Goal: Task Accomplishment & Management: Use online tool/utility

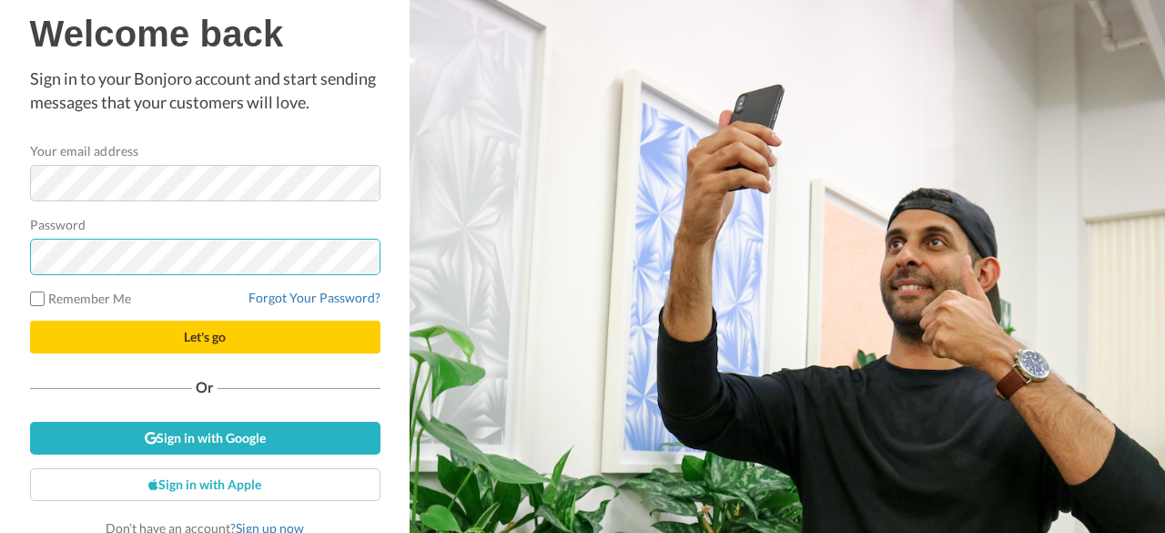
click at [30, 320] on button "Let's go" at bounding box center [205, 336] width 351 height 33
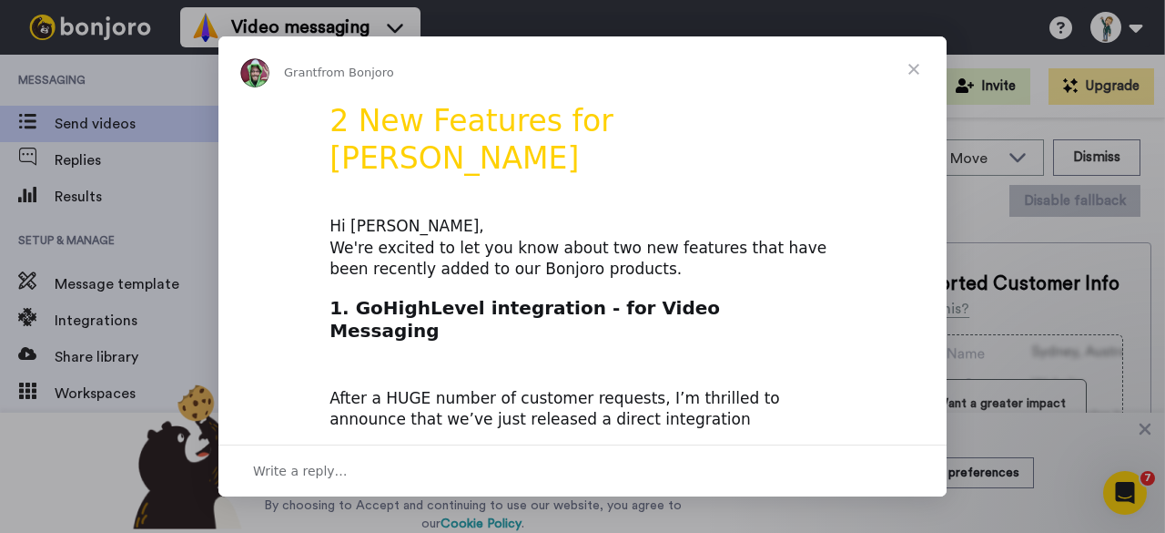
click at [909, 69] on span "Close" at bounding box center [914, 69] width 66 height 66
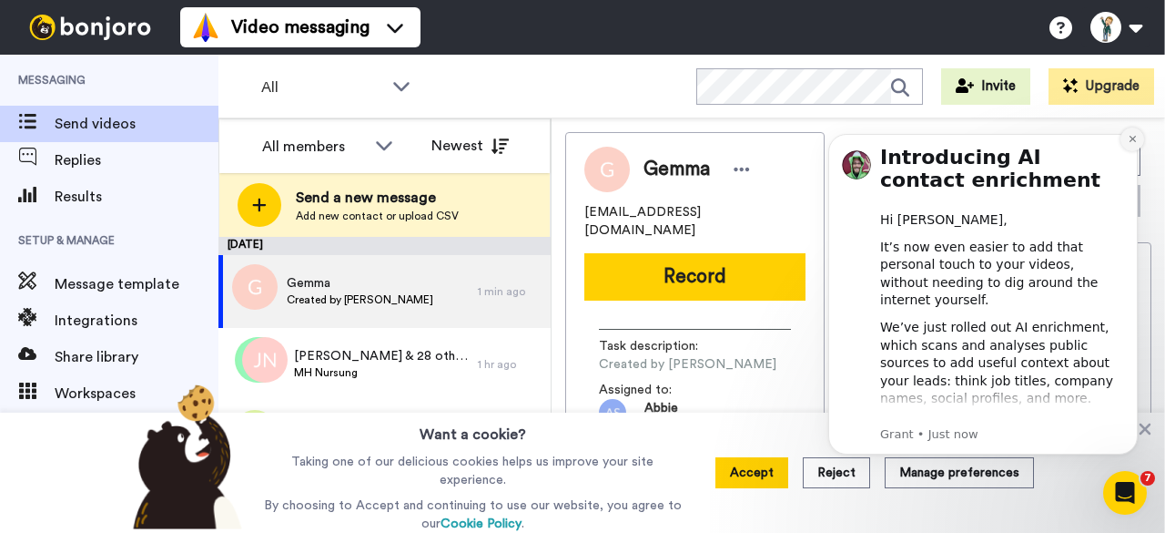
click at [1142, 136] on button "Dismiss notification" at bounding box center [1133, 139] width 24 height 24
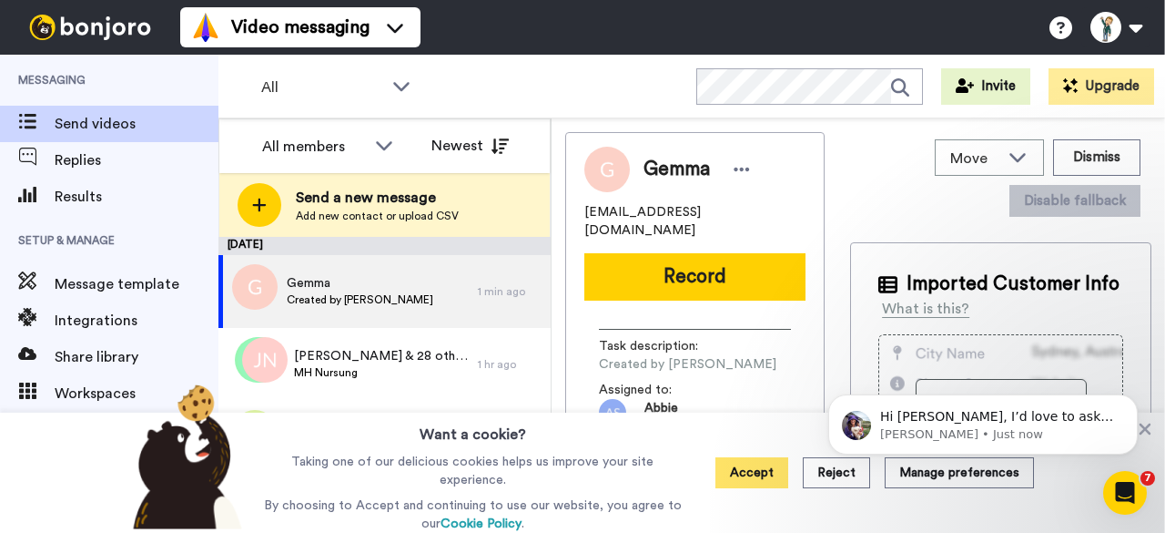
click at [756, 480] on button "Accept" at bounding box center [752, 472] width 73 height 31
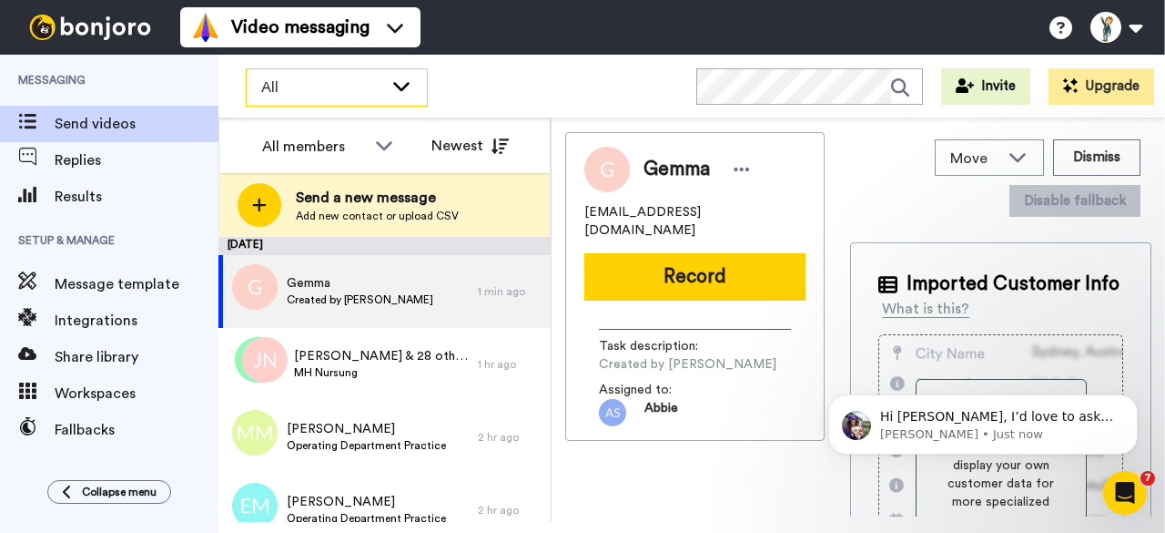
click at [408, 90] on icon at bounding box center [402, 85] width 22 height 18
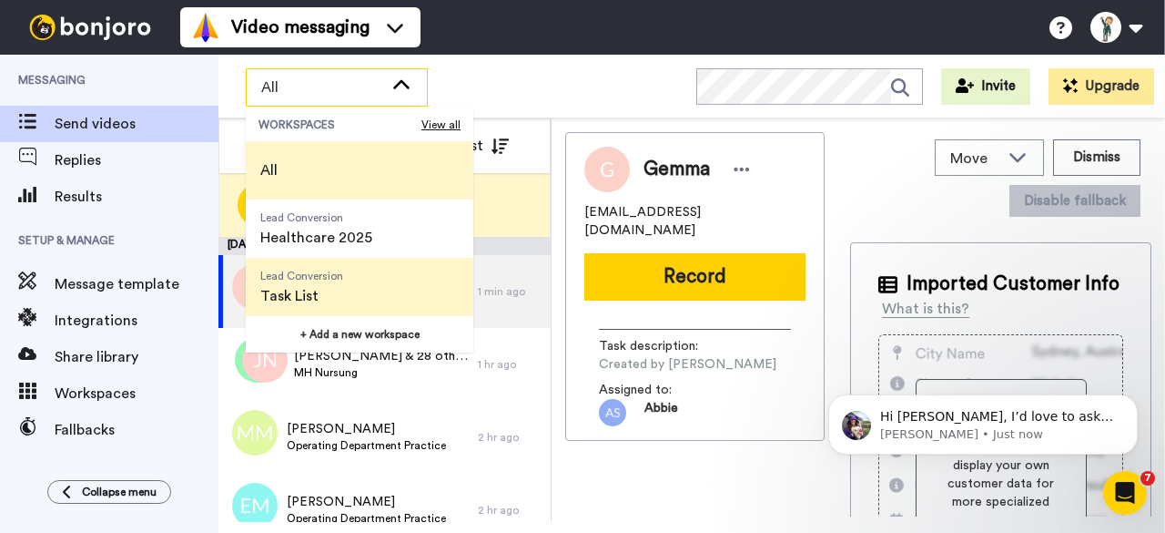
click at [310, 295] on span "Task List" at bounding box center [301, 296] width 83 height 22
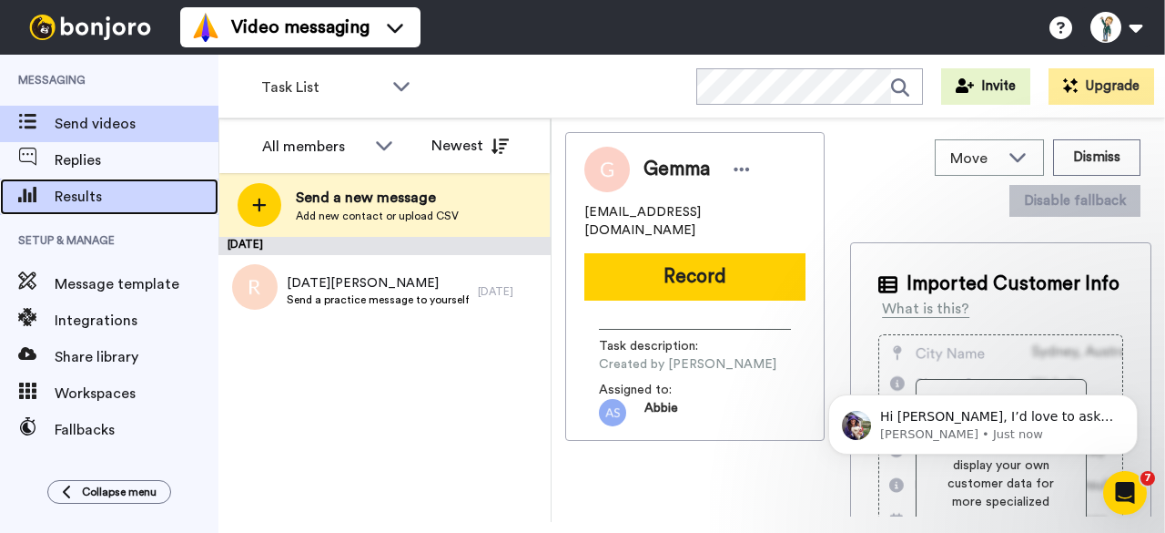
click at [98, 196] on span "Results" at bounding box center [137, 197] width 164 height 22
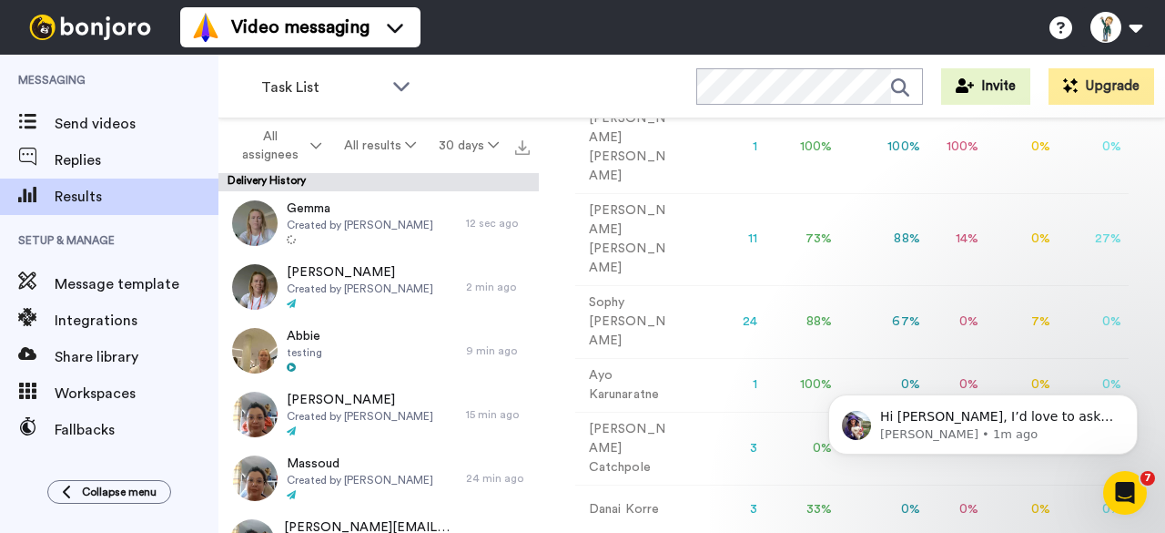
scroll to position [79, 0]
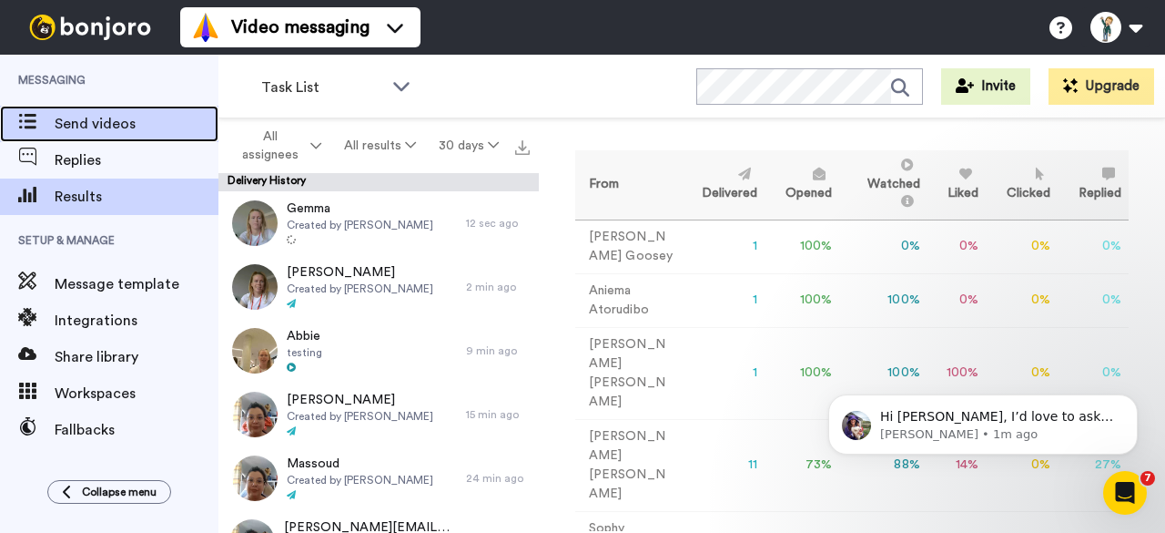
click at [97, 113] on span "Send videos" at bounding box center [137, 124] width 164 height 22
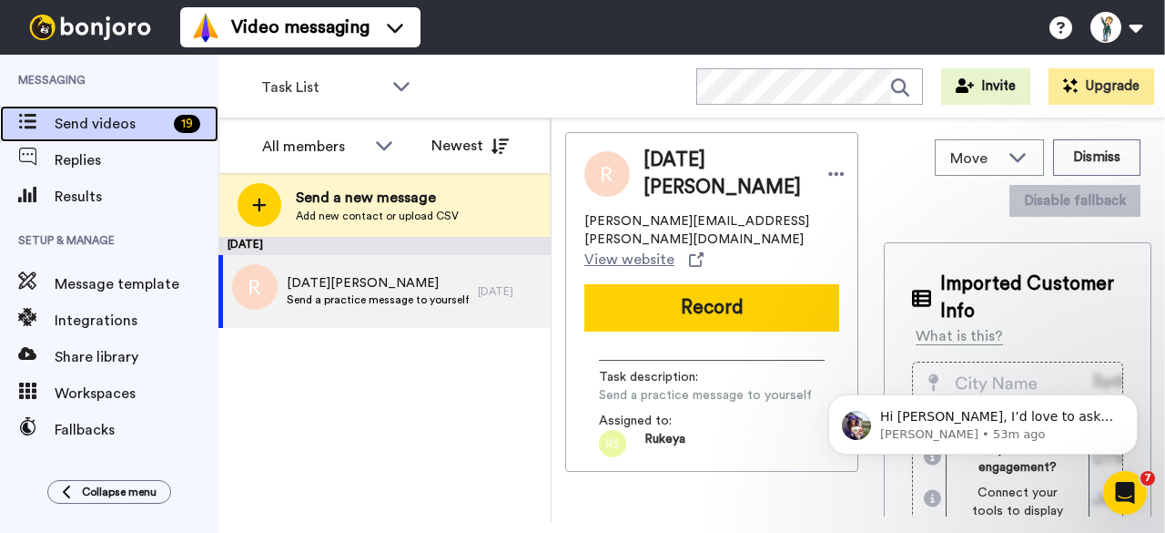
click at [102, 117] on span "Send videos" at bounding box center [111, 124] width 112 height 22
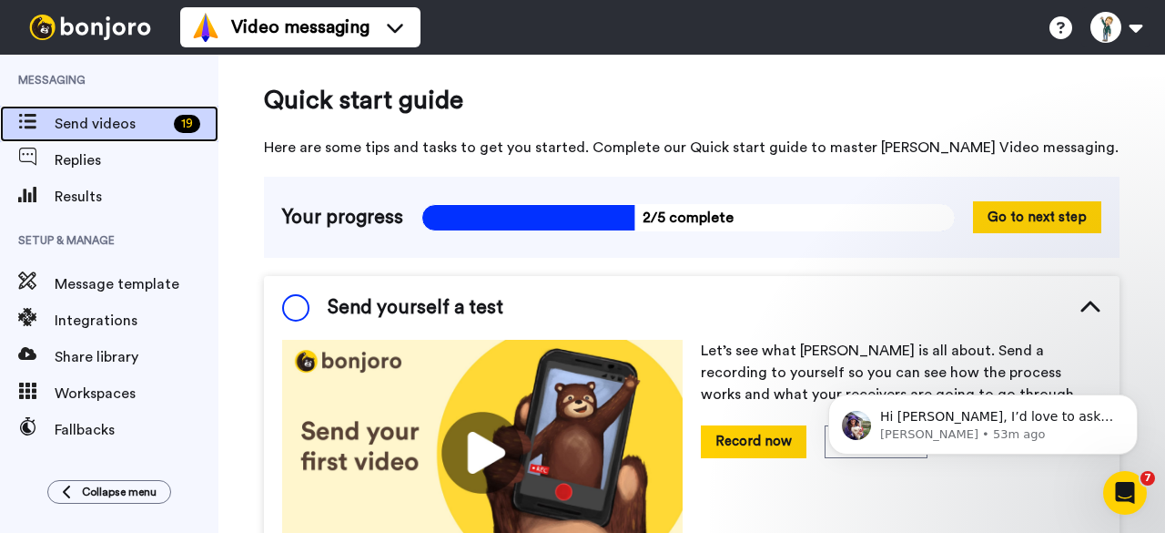
click at [59, 127] on span "Send videos" at bounding box center [111, 124] width 112 height 22
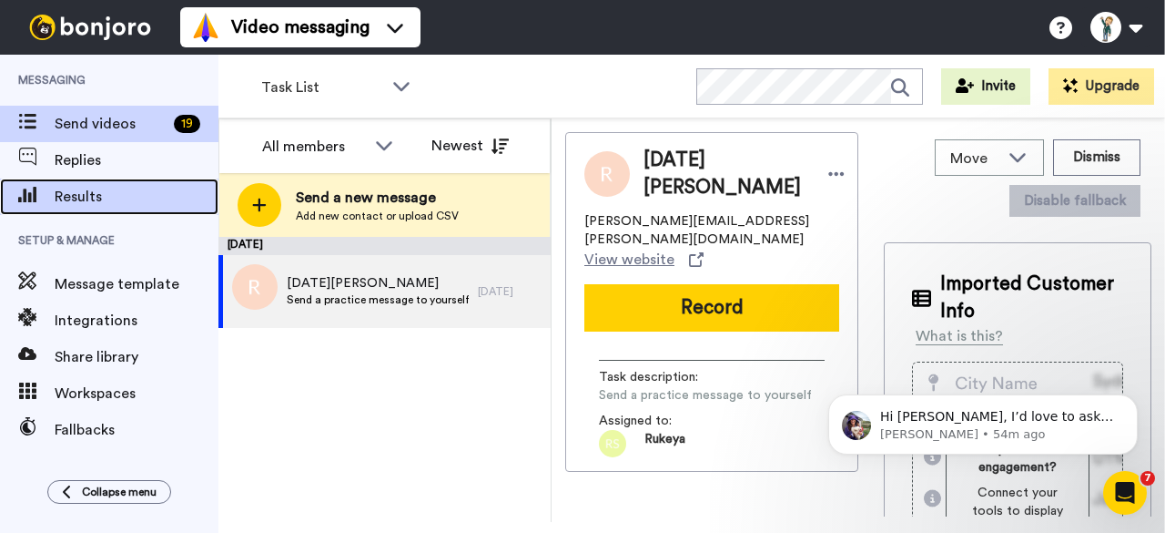
click at [137, 208] on div "Results" at bounding box center [109, 196] width 218 height 36
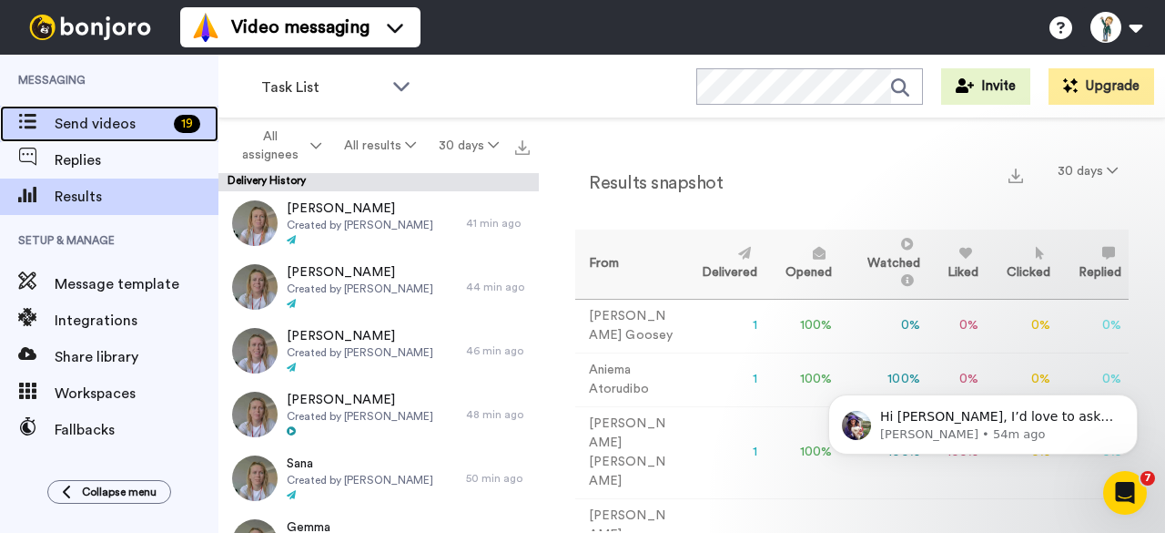
click at [93, 119] on span "Send videos" at bounding box center [111, 124] width 112 height 22
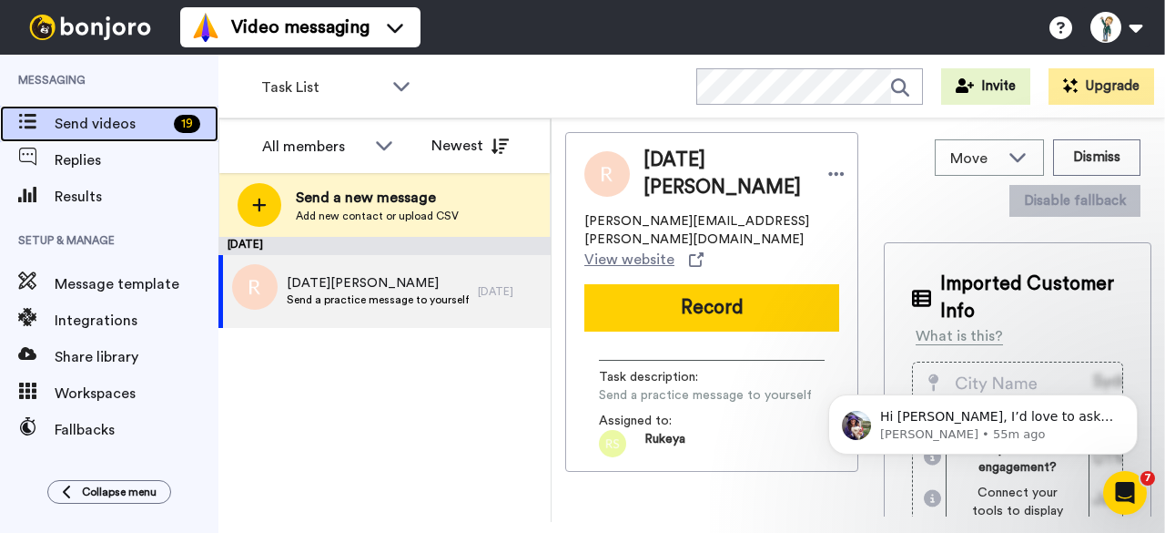
click at [72, 128] on span "Send videos" at bounding box center [111, 124] width 112 height 22
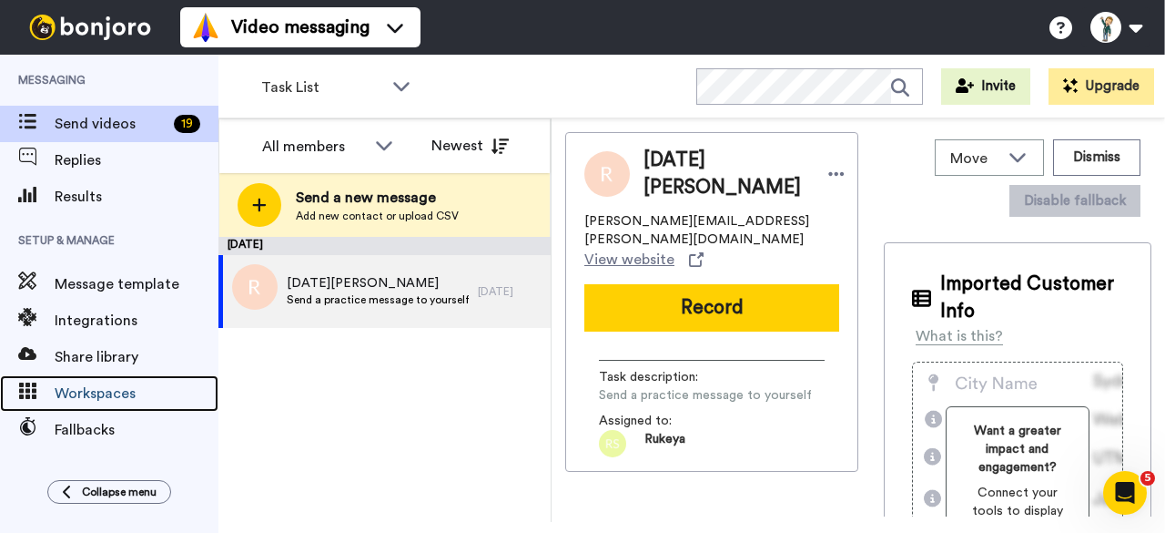
click at [120, 396] on span "Workspaces" at bounding box center [137, 393] width 164 height 22
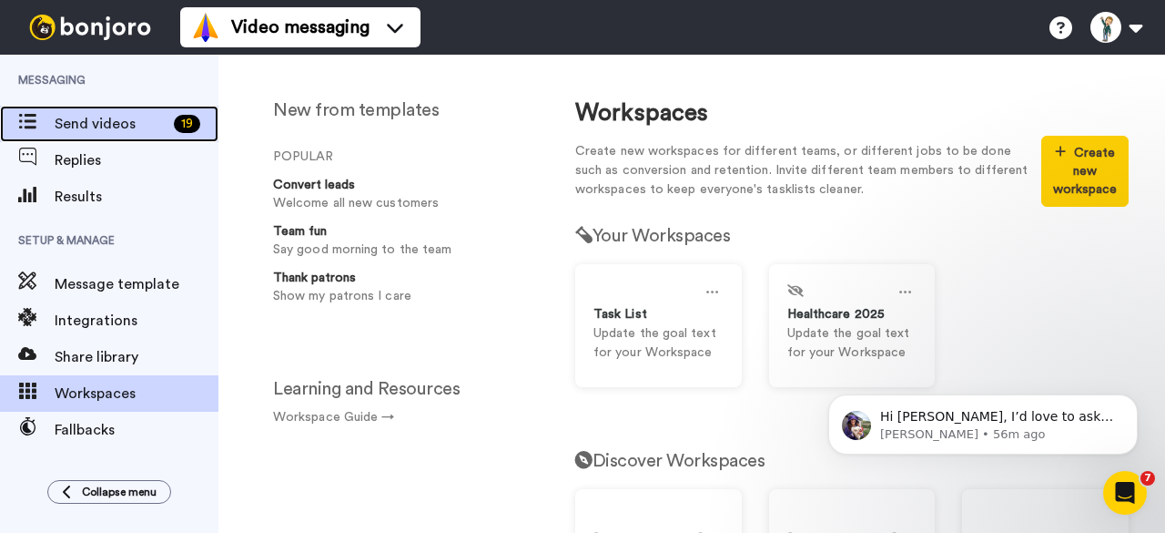
click at [116, 128] on span "Send videos" at bounding box center [111, 124] width 112 height 22
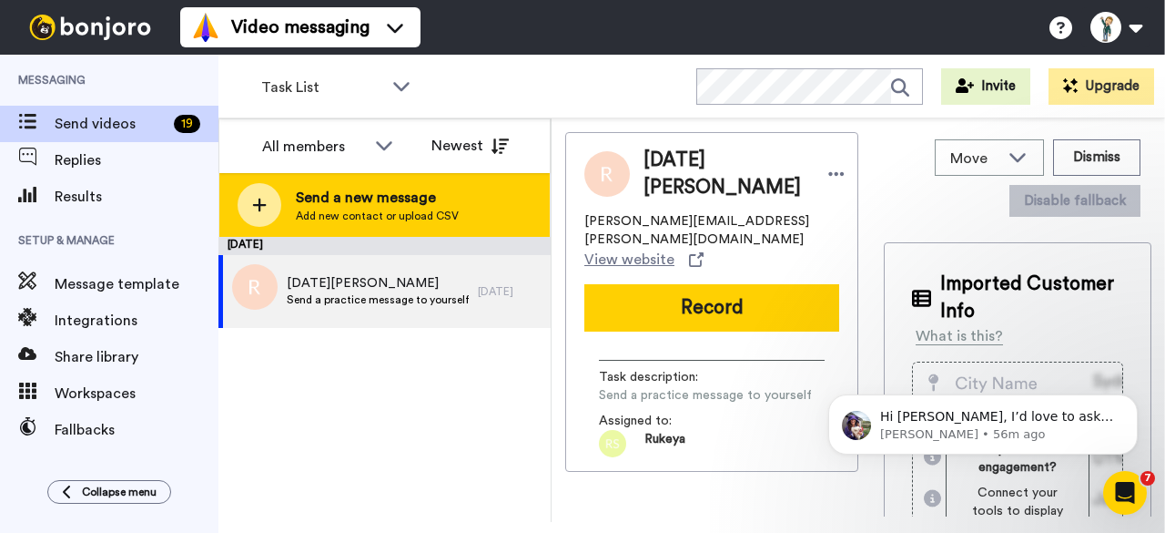
click at [262, 210] on icon at bounding box center [259, 205] width 15 height 16
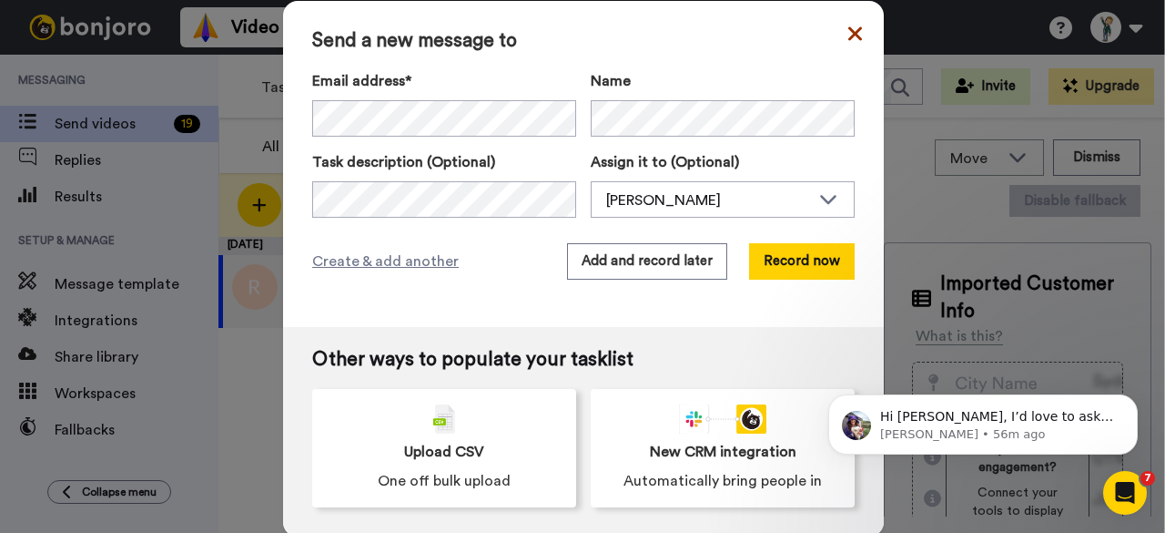
click at [852, 41] on icon at bounding box center [855, 34] width 14 height 22
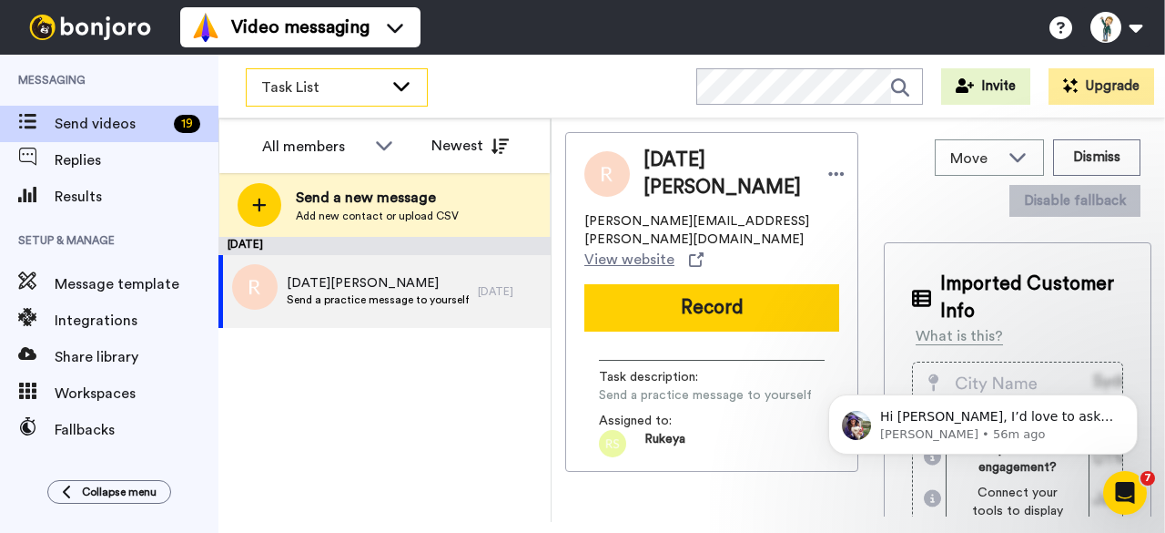
click at [409, 92] on icon at bounding box center [402, 85] width 22 height 18
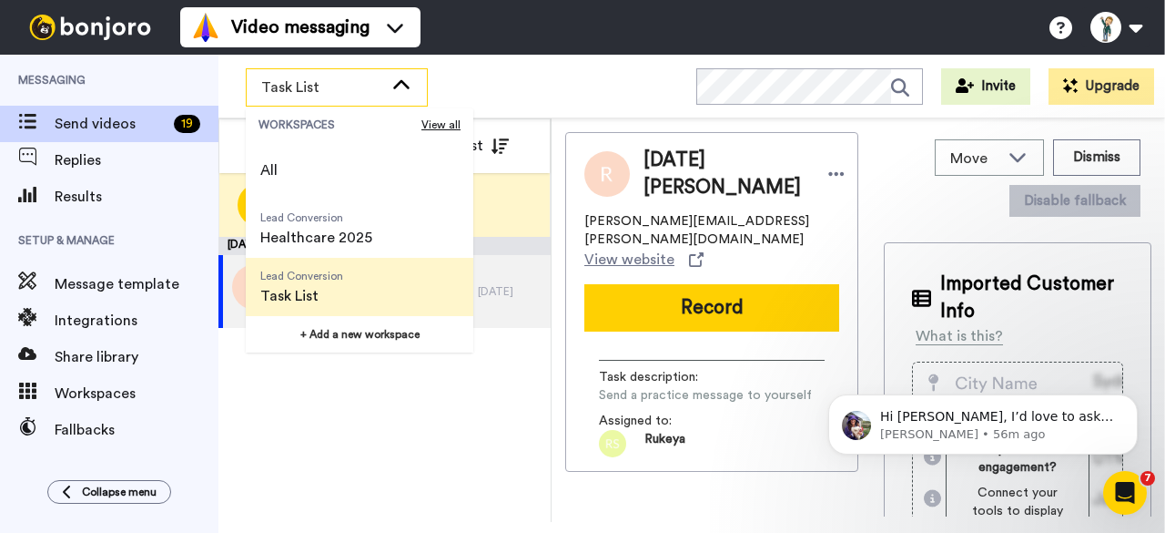
click at [300, 287] on span "Task List" at bounding box center [301, 296] width 83 height 22
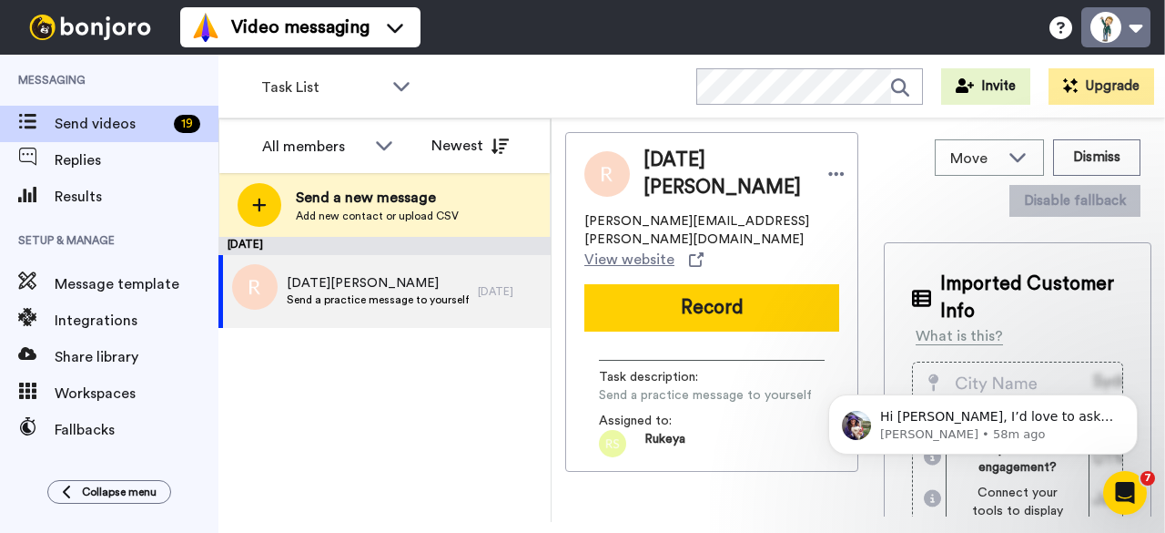
click at [1133, 29] on button at bounding box center [1116, 27] width 69 height 40
click at [475, 383] on div "[DATE] [DATE][PERSON_NAME] Send a practice message to yourself [DATE]" at bounding box center [384, 379] width 332 height 285
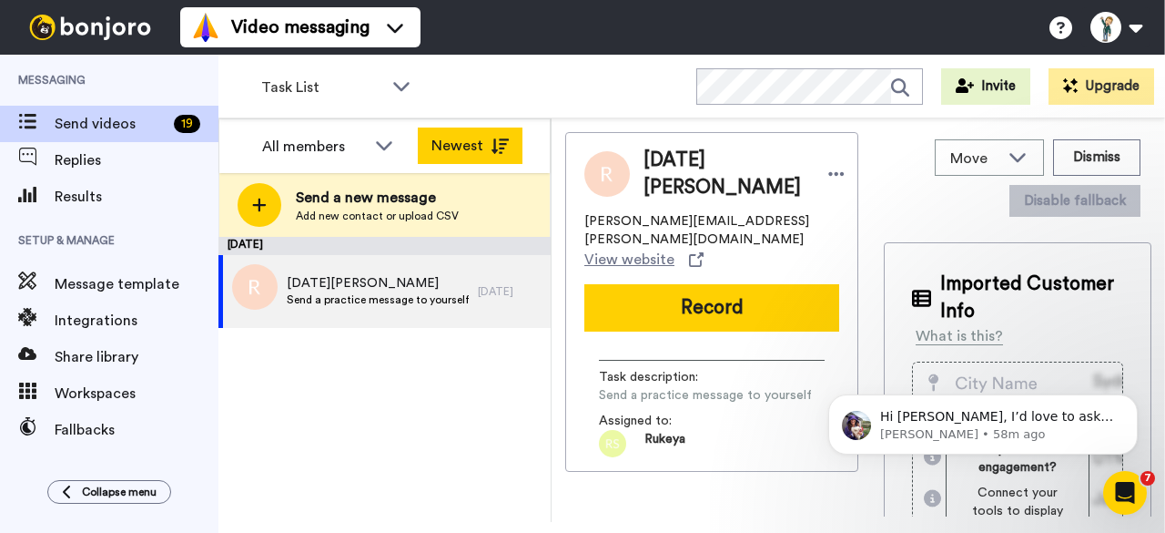
click at [499, 138] on icon at bounding box center [500, 145] width 18 height 15
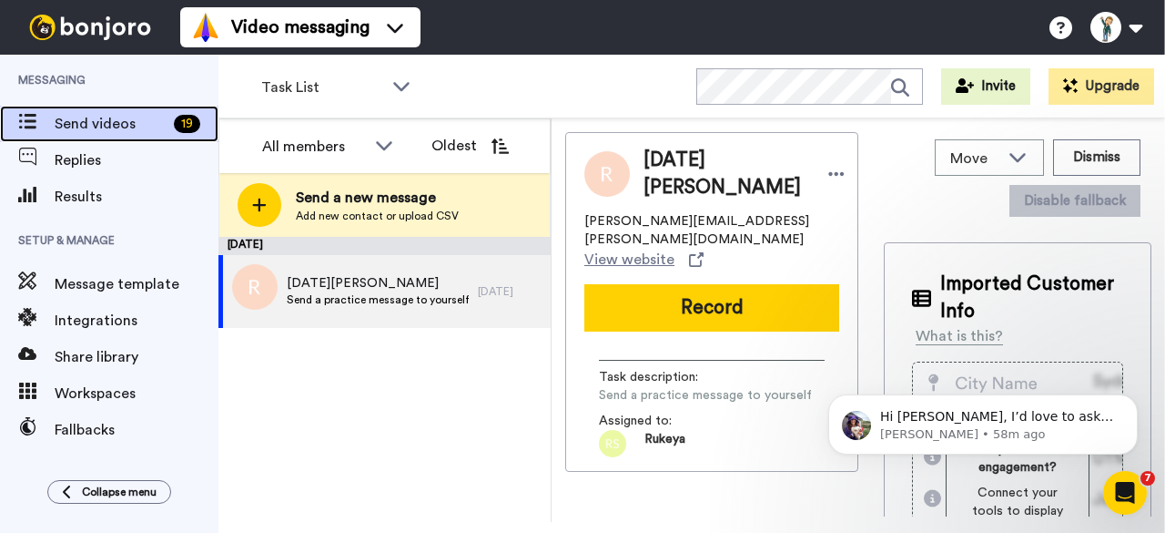
click at [27, 124] on icon at bounding box center [27, 121] width 18 height 15
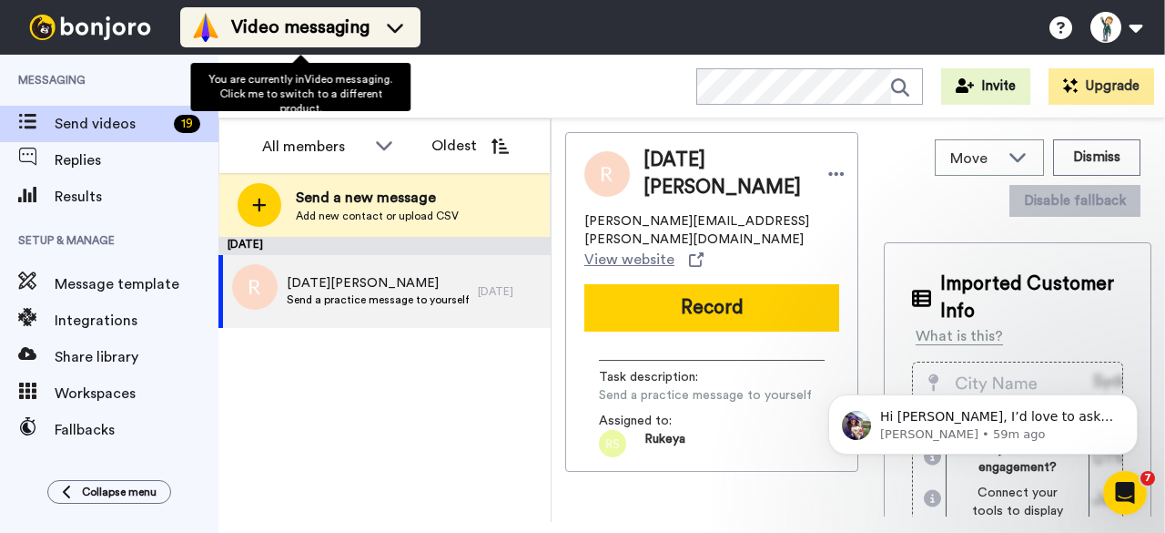
click at [397, 34] on icon at bounding box center [395, 27] width 29 height 18
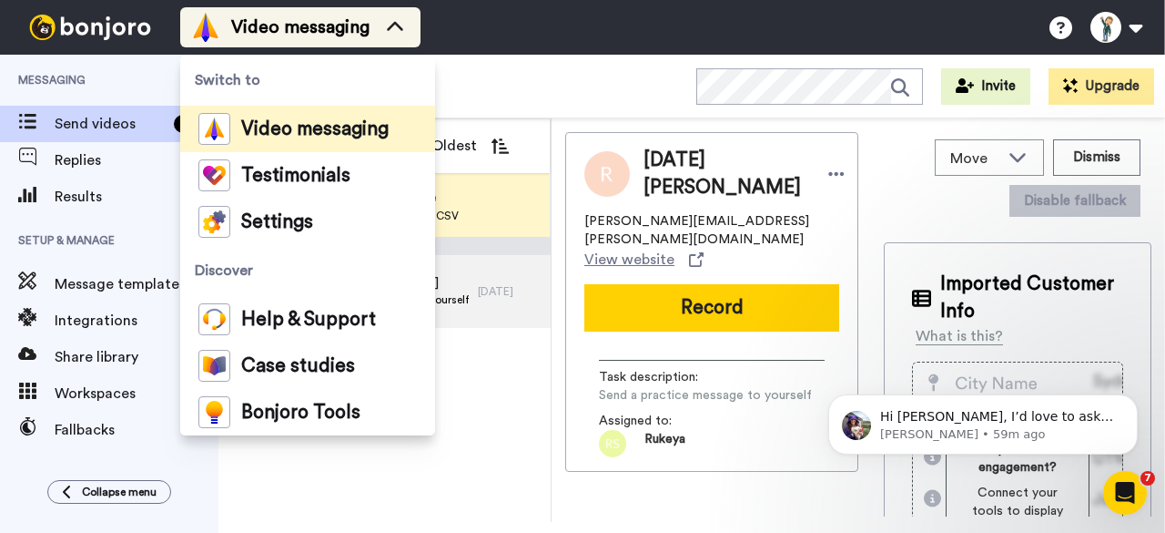
click at [397, 34] on icon at bounding box center [395, 27] width 29 height 18
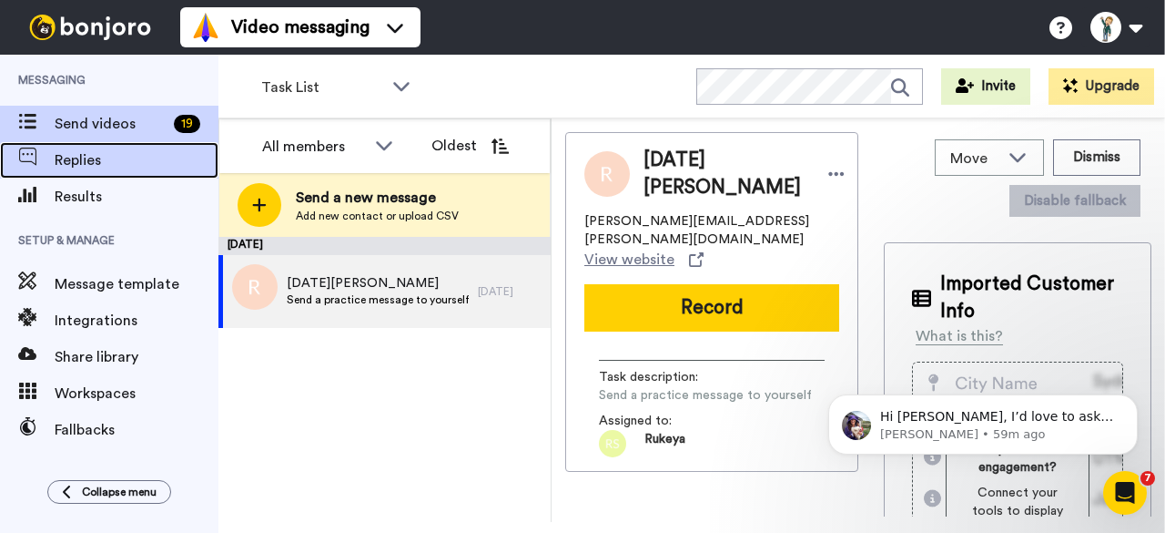
click at [102, 176] on div "Replies" at bounding box center [109, 160] width 218 height 36
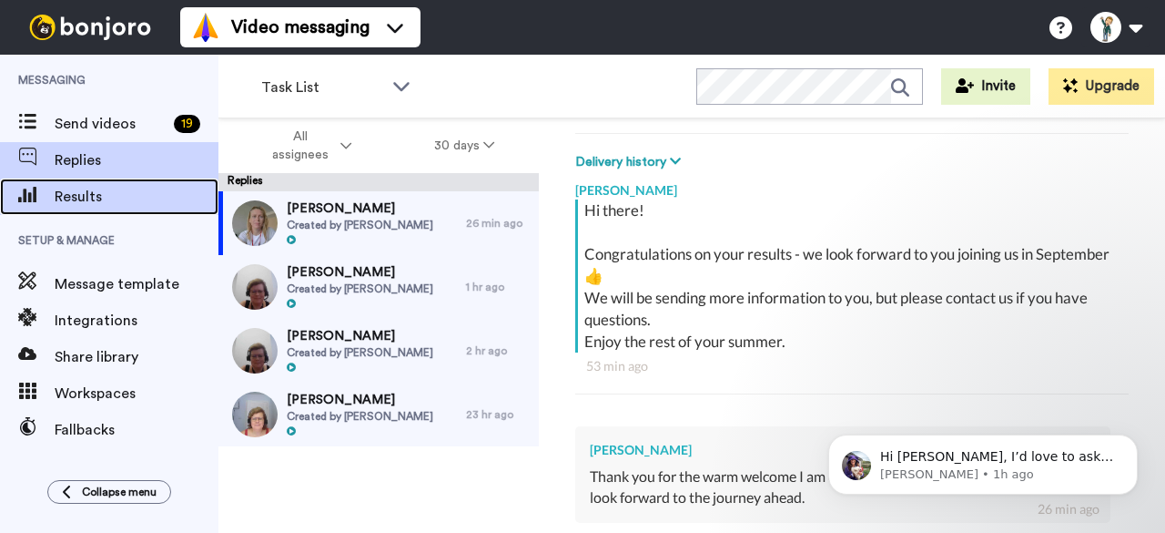
click at [93, 200] on span "Results" at bounding box center [137, 197] width 164 height 22
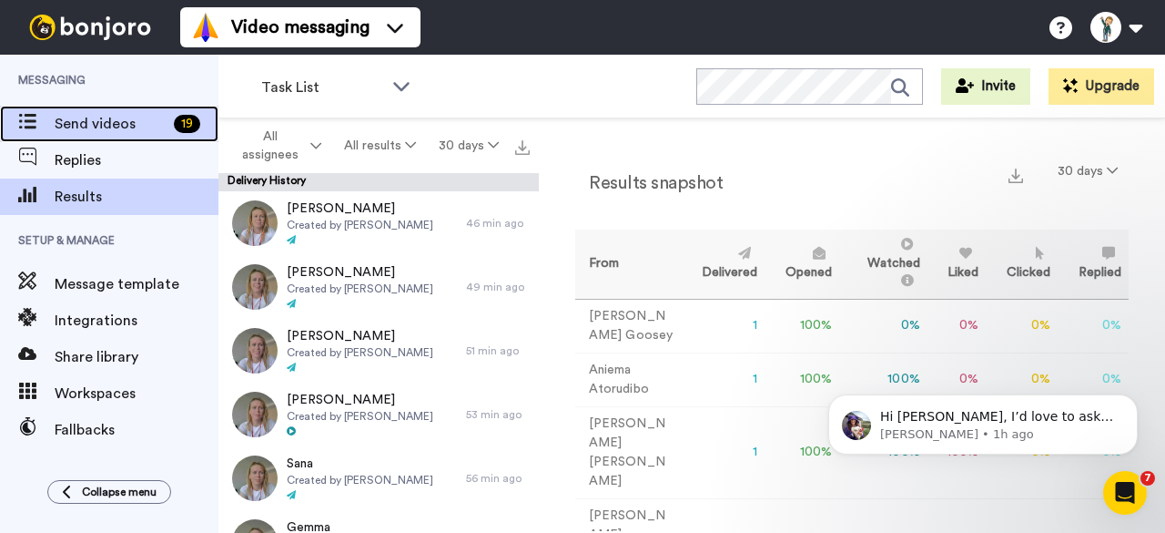
click at [110, 129] on span "Send videos" at bounding box center [111, 124] width 112 height 22
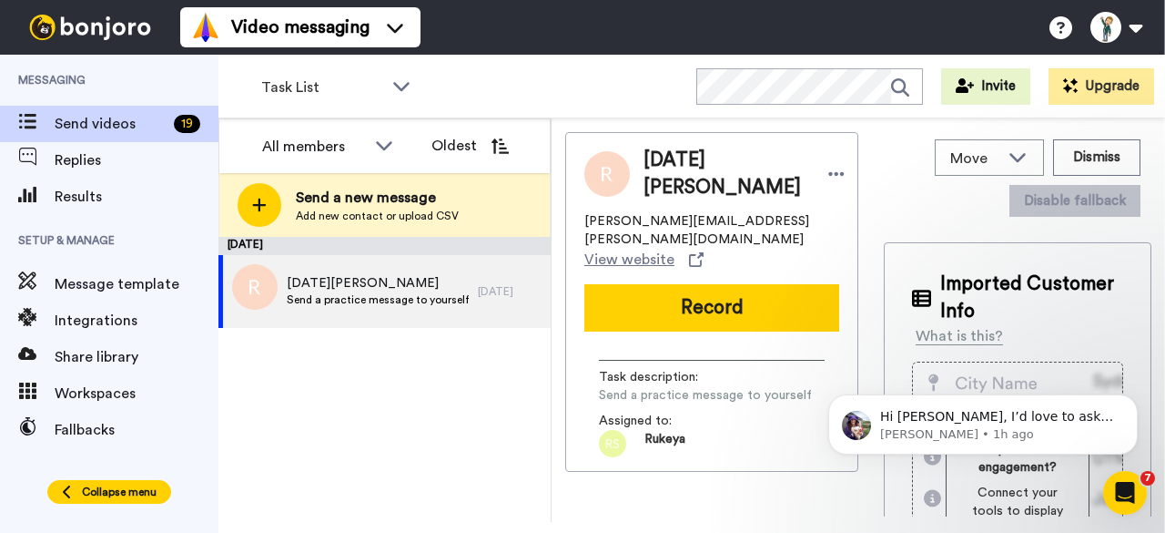
click at [67, 485] on icon at bounding box center [67, 491] width 11 height 15
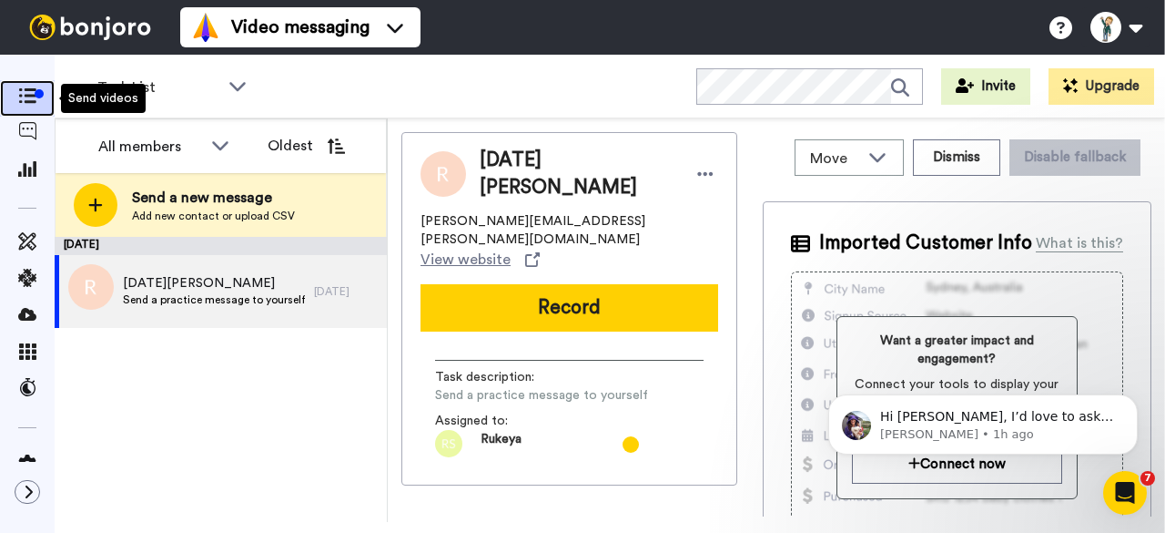
click at [35, 90] on div at bounding box center [39, 93] width 9 height 9
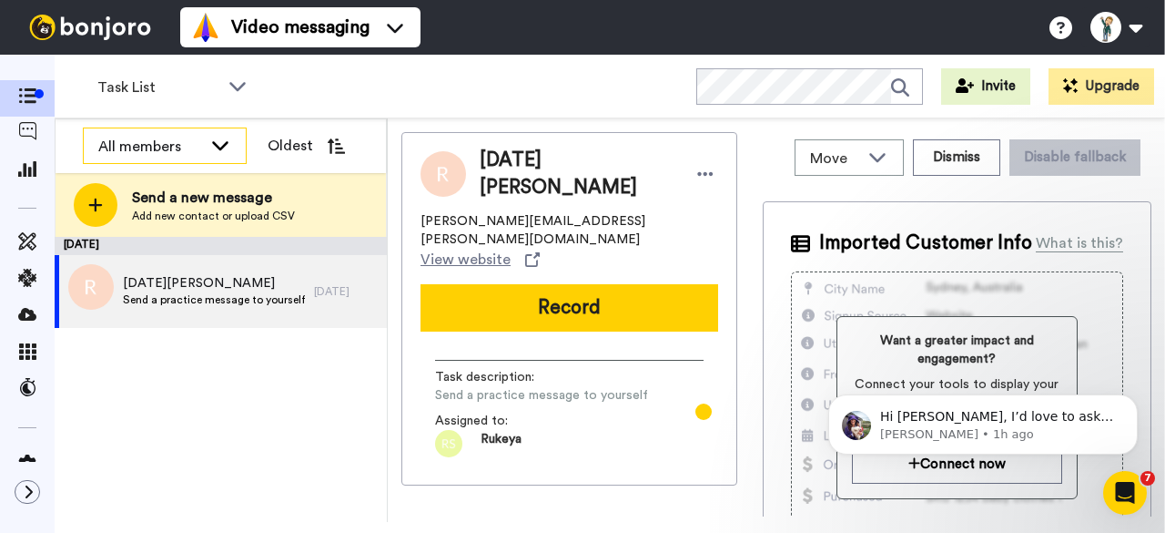
click at [219, 148] on icon at bounding box center [220, 145] width 16 height 9
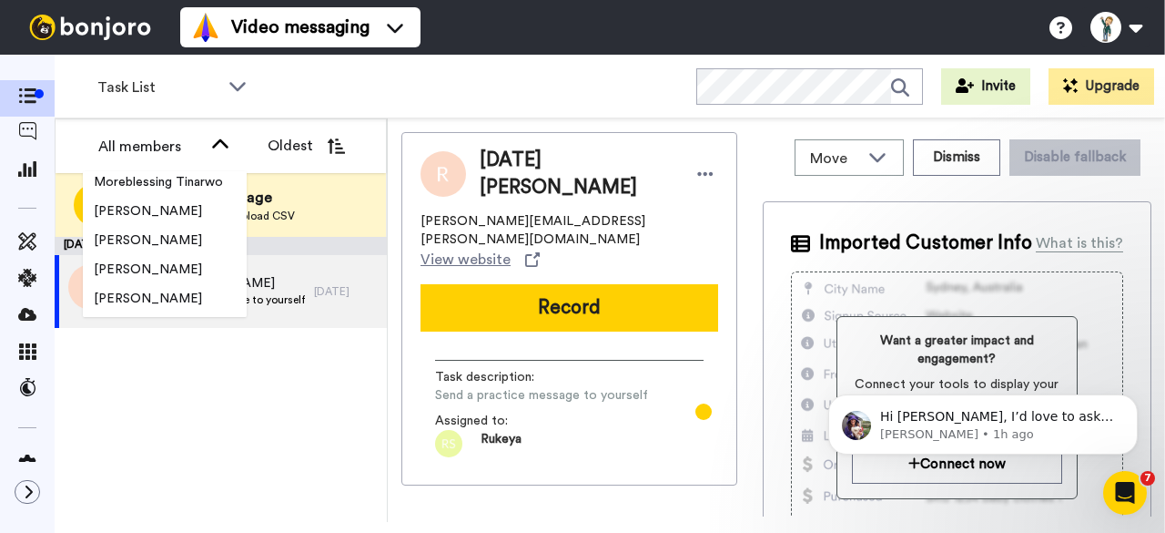
scroll to position [1024, 0]
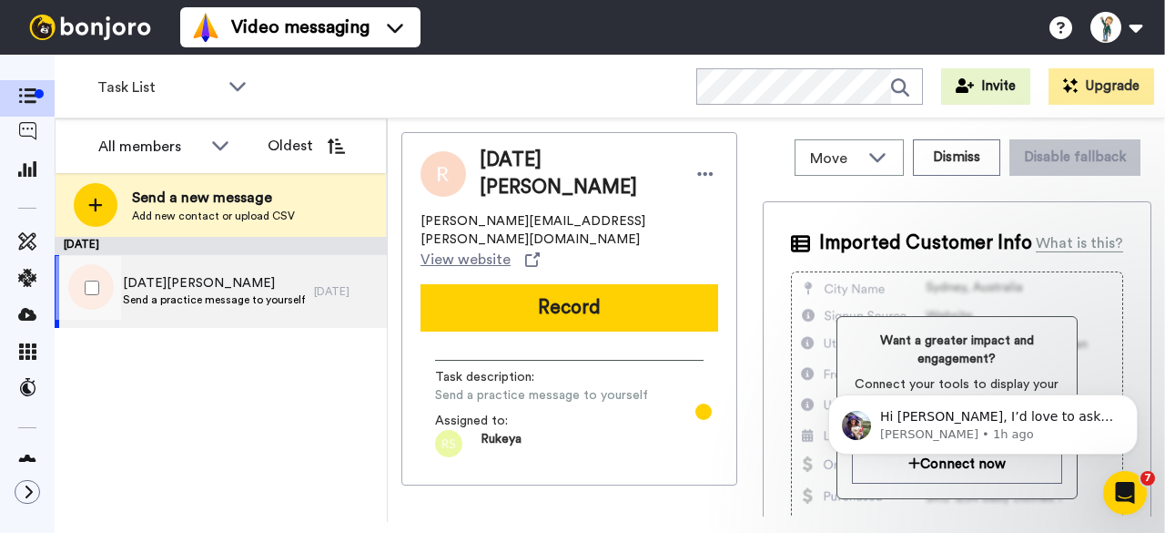
click at [242, 317] on div "[DATE][PERSON_NAME] Send a practice message to yourself" at bounding box center [184, 291] width 259 height 73
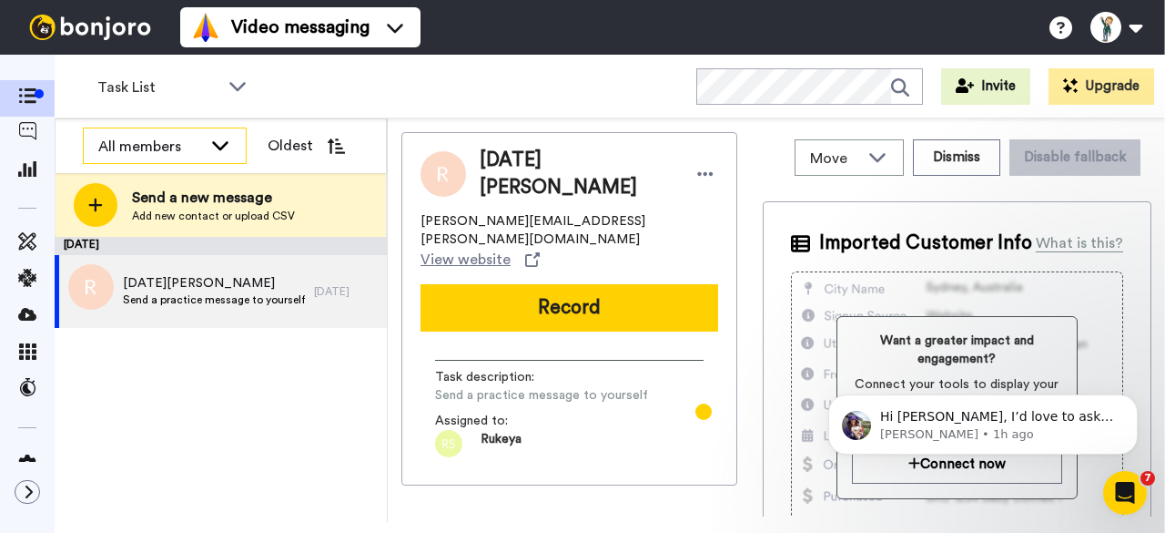
click at [224, 163] on div "All members" at bounding box center [165, 146] width 162 height 36
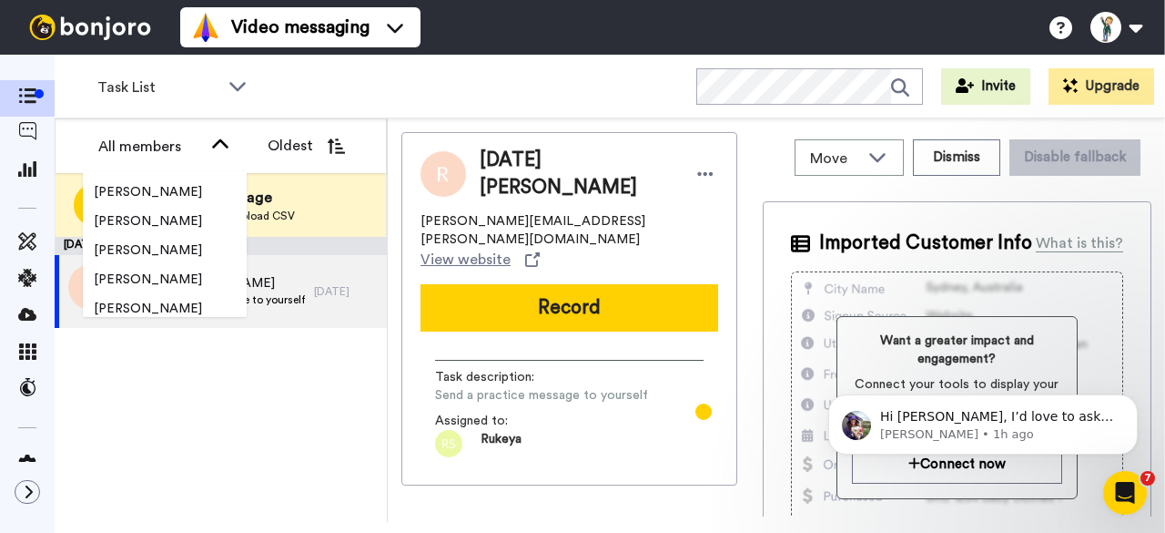
scroll to position [1869, 0]
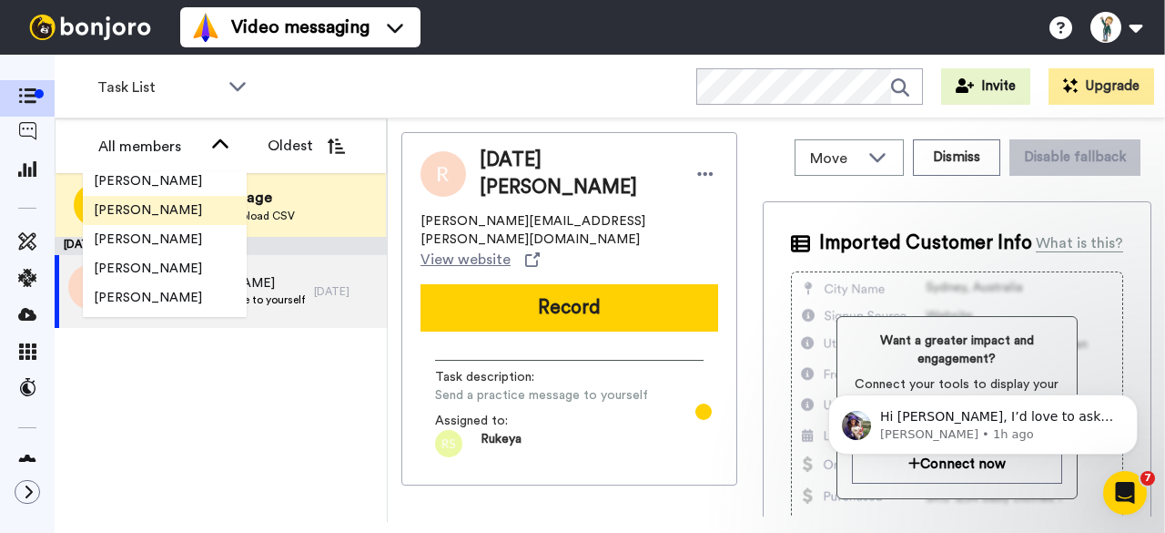
click at [175, 216] on span "Matthew Ellis" at bounding box center [148, 210] width 130 height 18
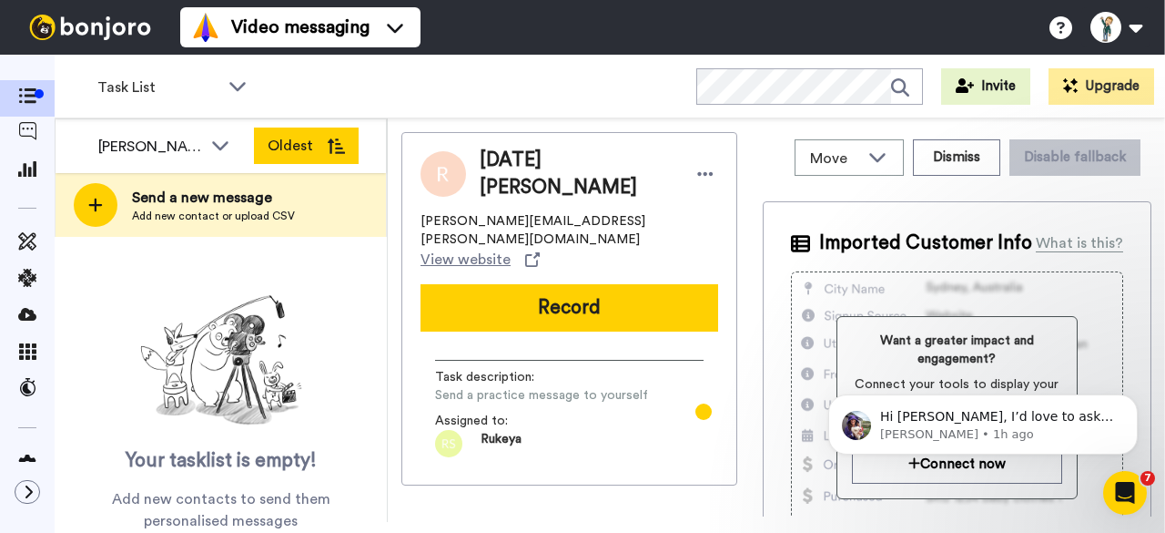
click at [330, 145] on icon at bounding box center [336, 145] width 18 height 15
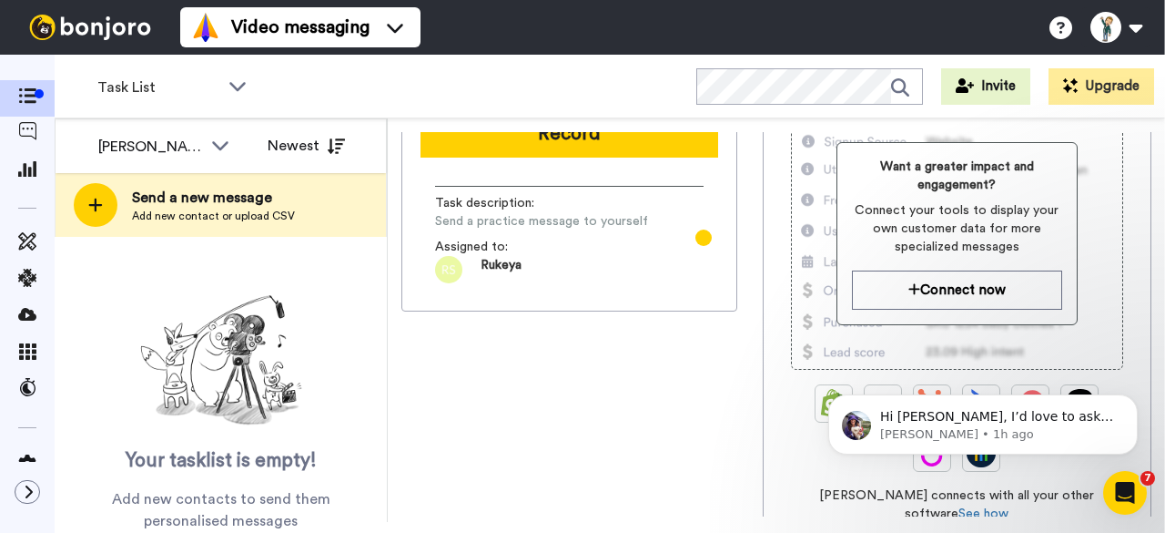
scroll to position [0, 0]
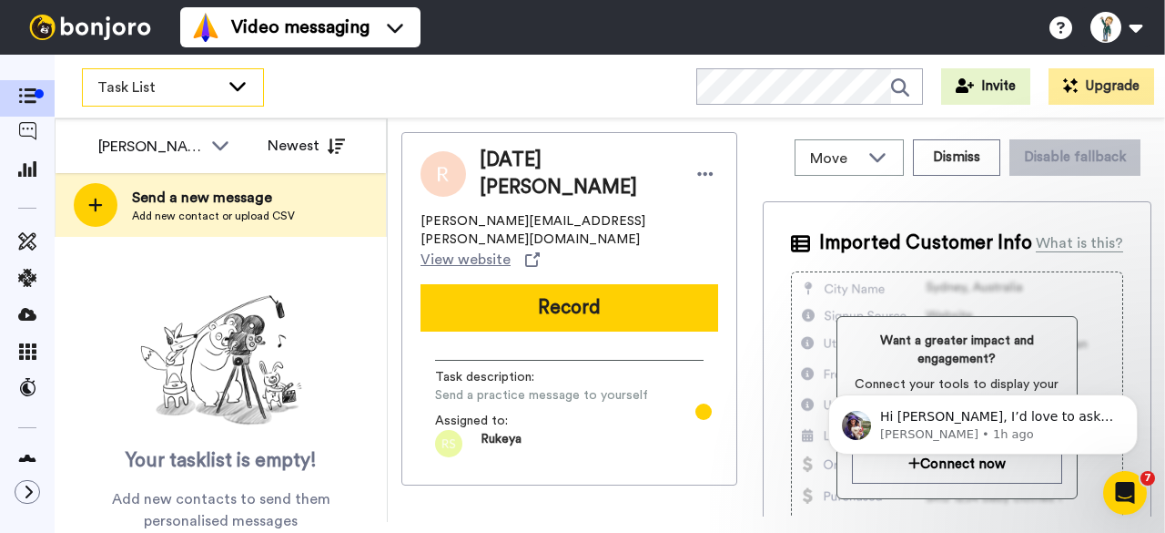
click at [246, 86] on icon at bounding box center [238, 85] width 22 height 18
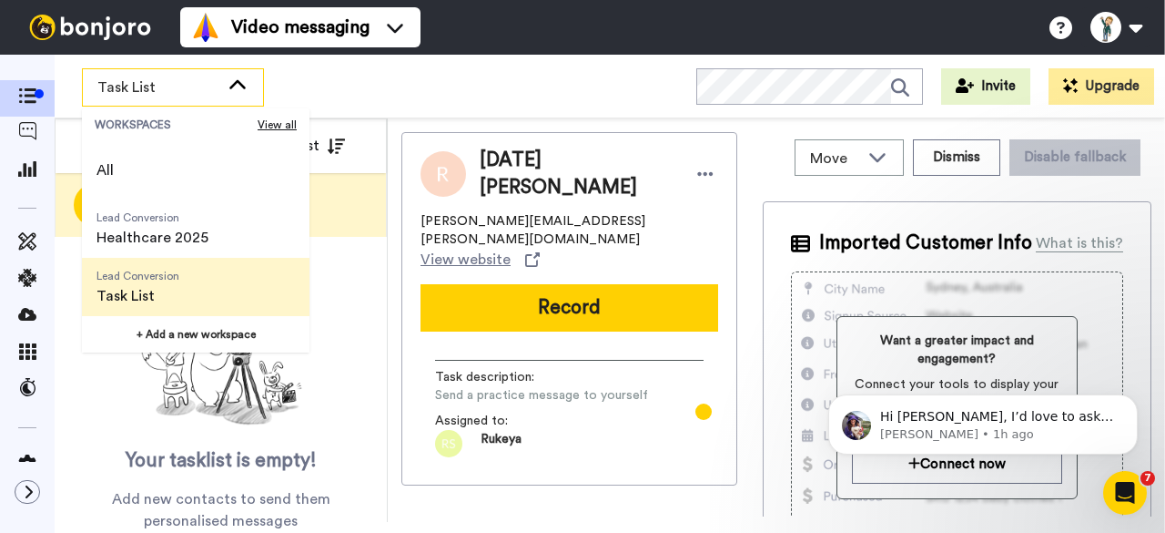
click at [246, 86] on icon at bounding box center [238, 85] width 22 height 18
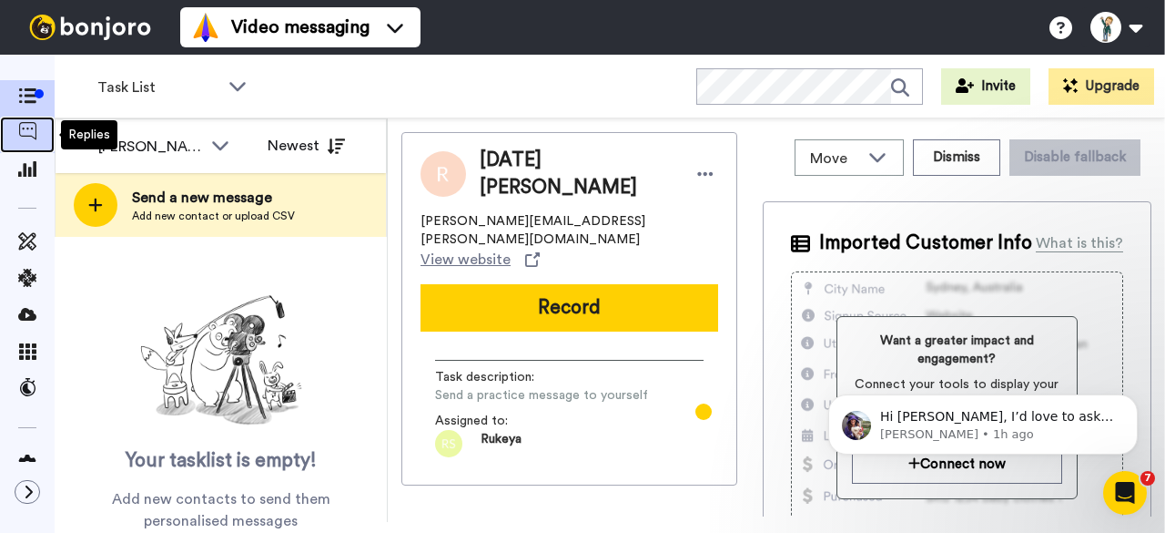
click at [39, 132] on span at bounding box center [27, 135] width 55 height 18
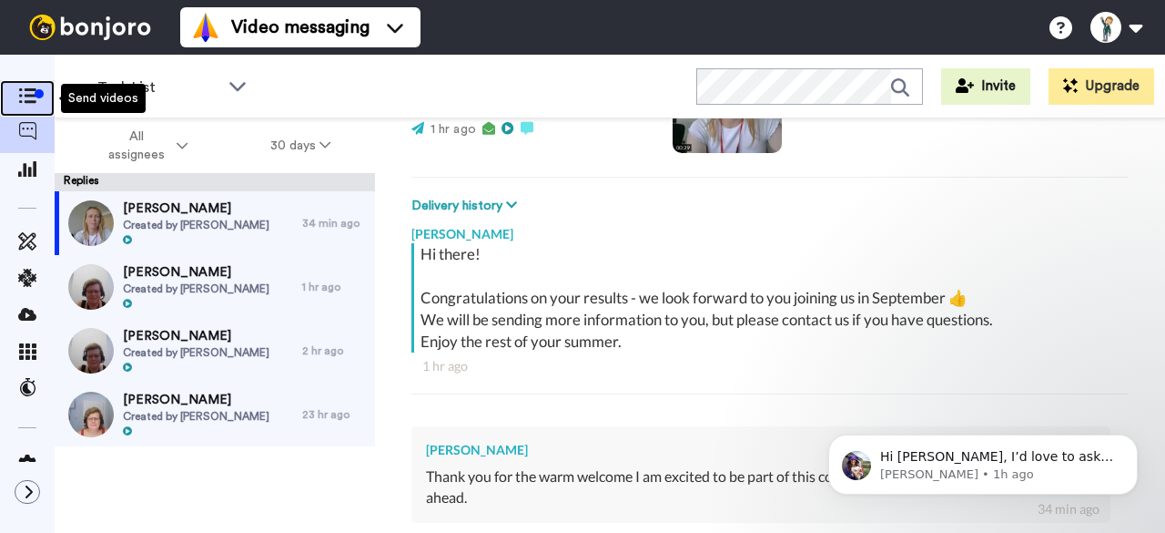
click at [29, 98] on icon at bounding box center [27, 95] width 18 height 15
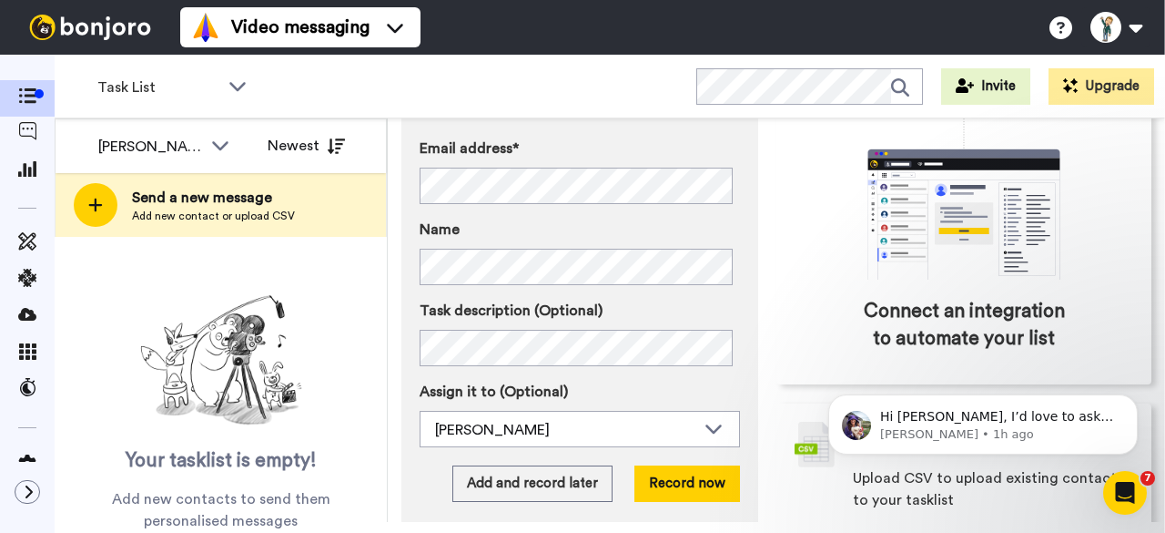
scroll to position [205, 0]
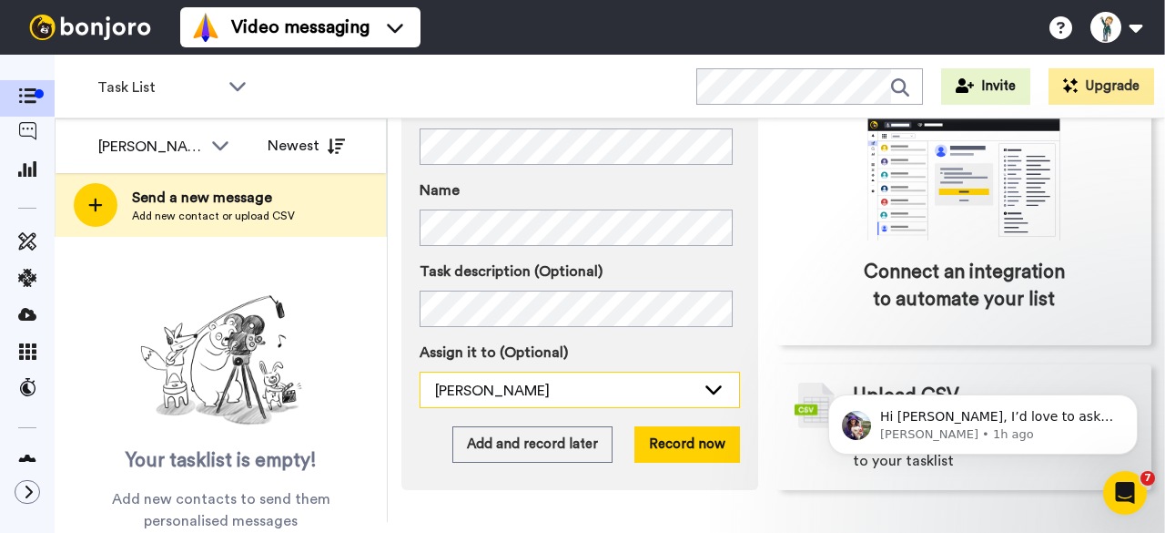
click at [706, 391] on icon at bounding box center [714, 389] width 16 height 9
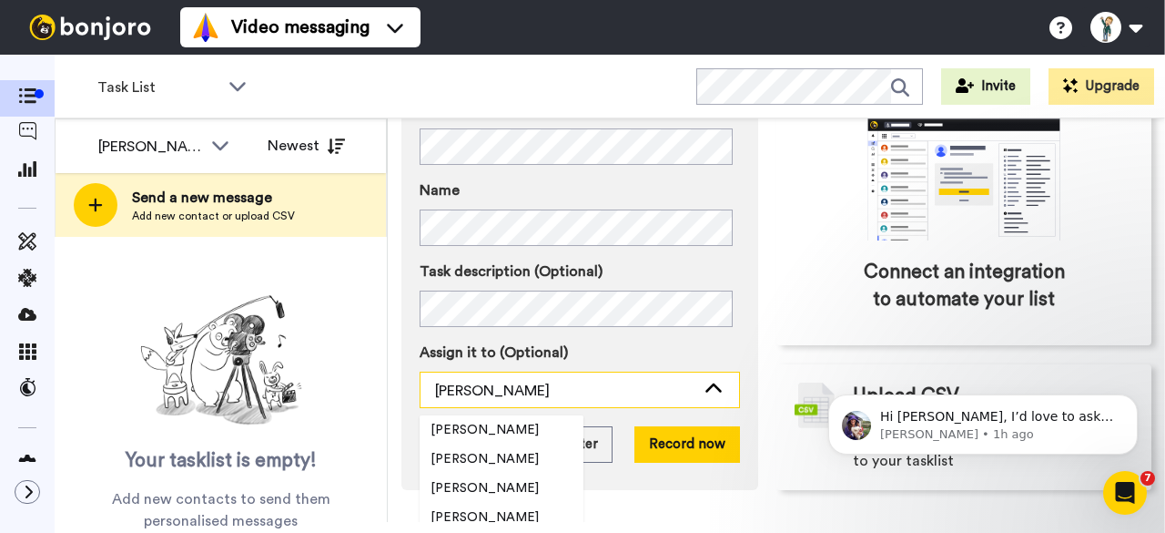
click at [706, 391] on icon at bounding box center [714, 389] width 22 height 18
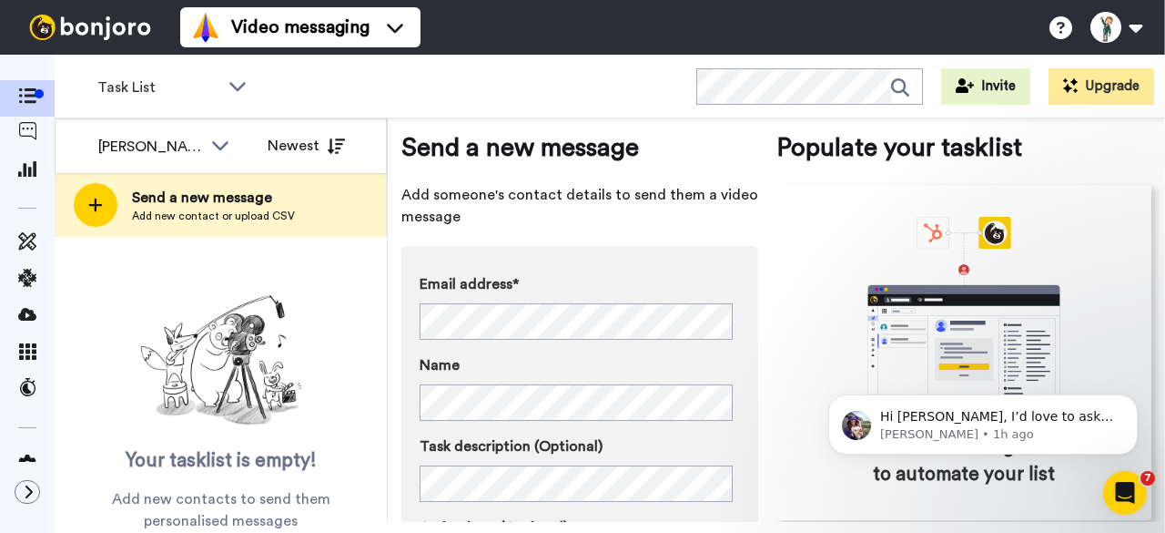
scroll to position [0, 0]
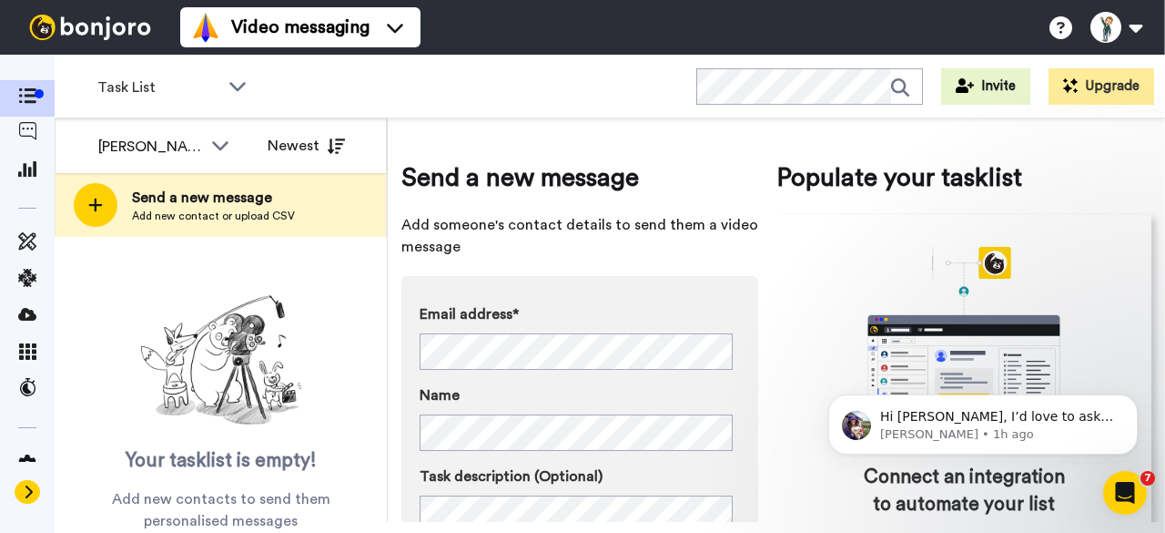
click at [27, 484] on icon at bounding box center [28, 491] width 11 height 15
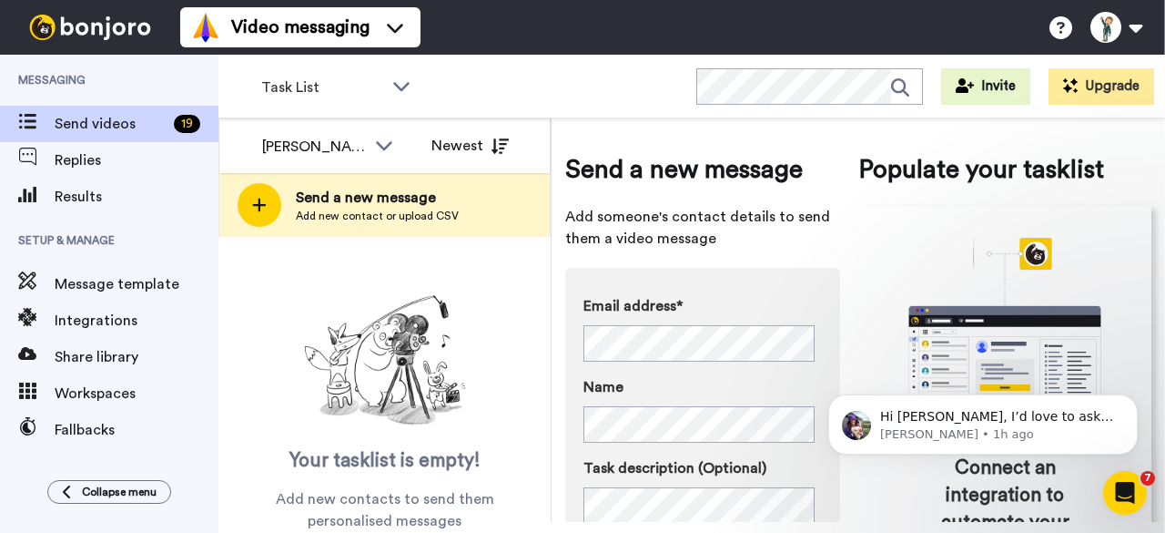
scroll to position [5, 0]
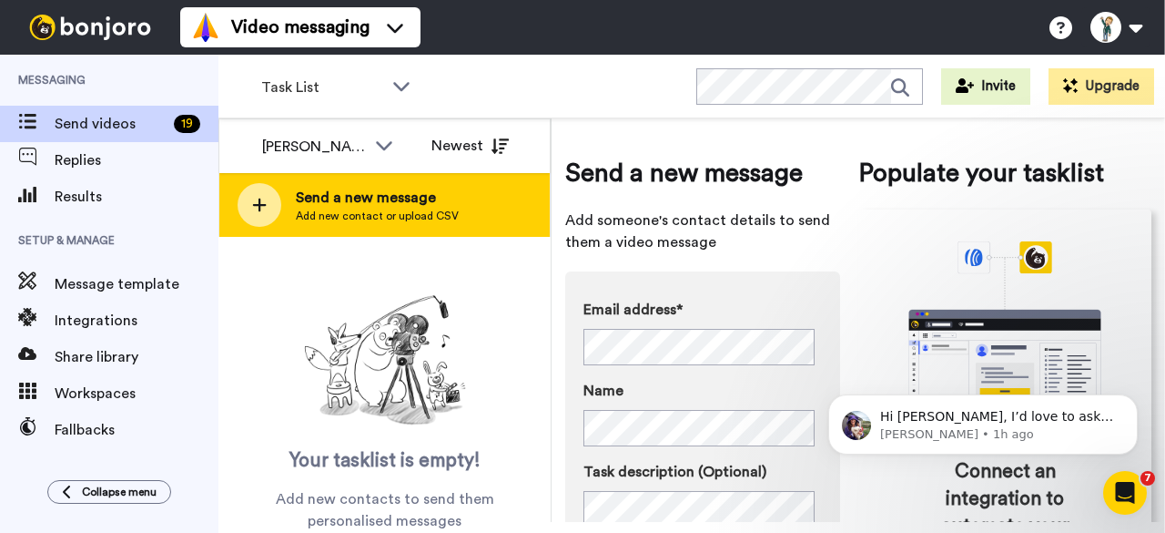
click at [259, 198] on icon at bounding box center [259, 205] width 15 height 16
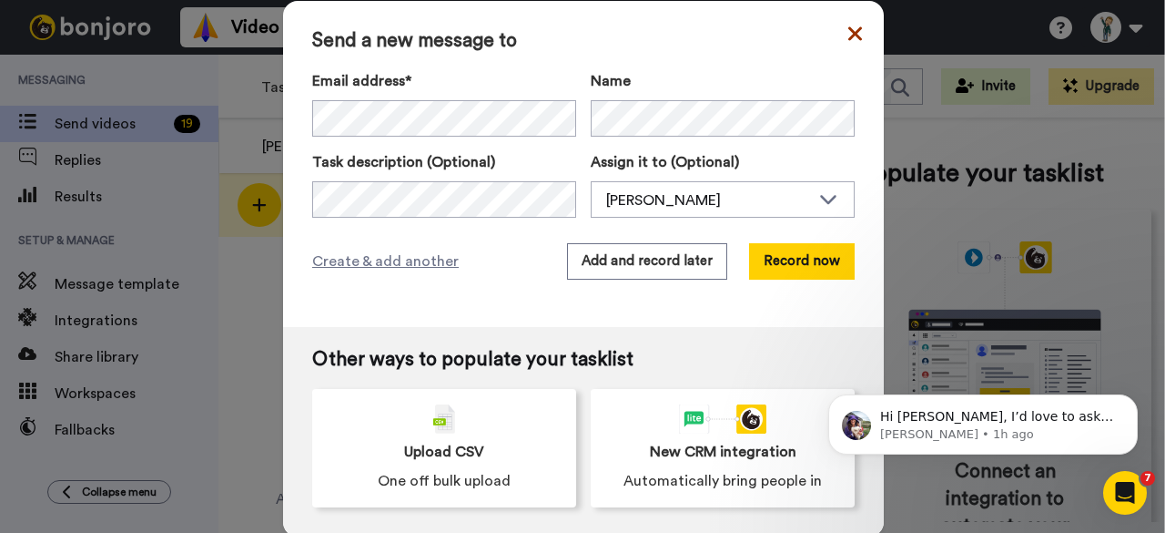
click at [850, 33] on icon at bounding box center [855, 34] width 14 height 22
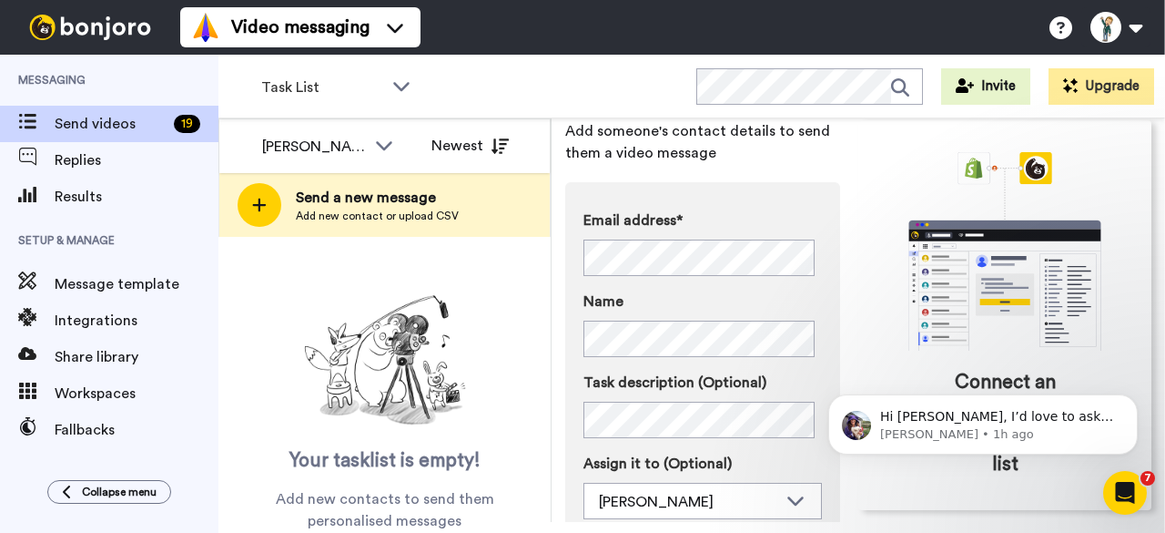
scroll to position [56, 0]
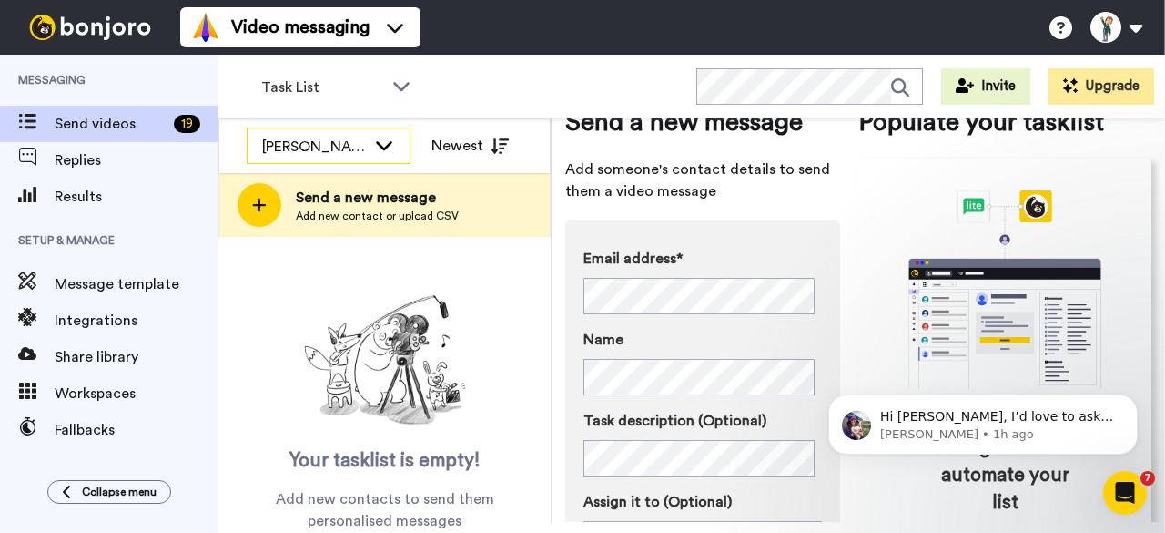
click at [393, 146] on icon at bounding box center [384, 145] width 22 height 18
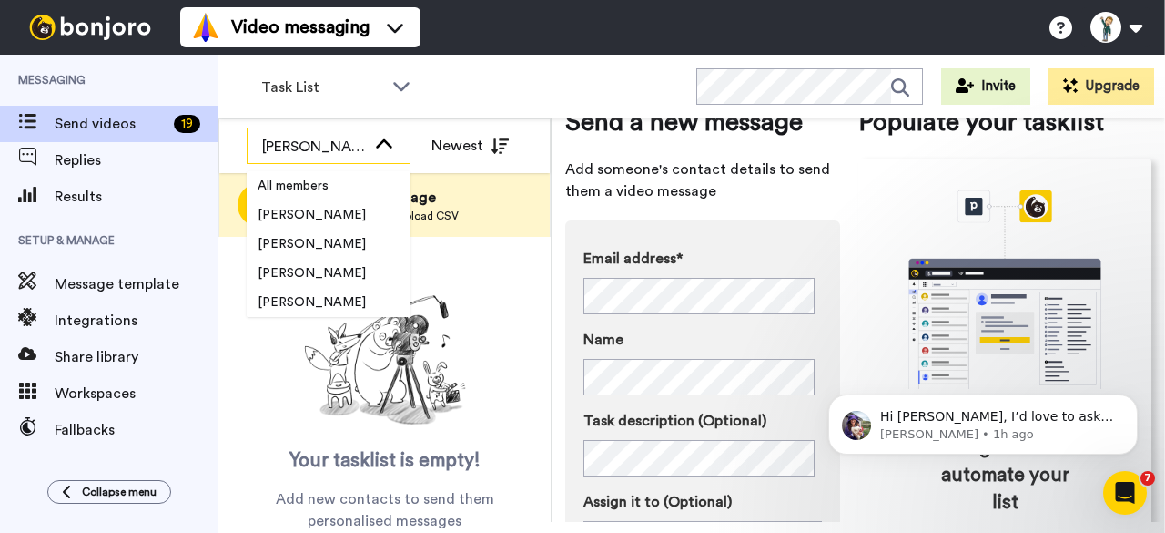
click at [393, 146] on icon at bounding box center [384, 145] width 22 height 18
